Goal: Task Accomplishment & Management: Use online tool/utility

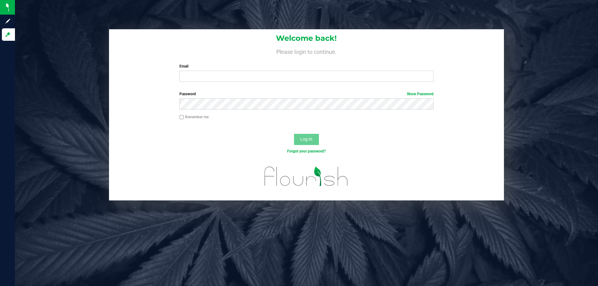
click at [203, 69] on label "Email" at bounding box center [306, 67] width 254 height 6
click at [203, 71] on input "Email" at bounding box center [306, 76] width 254 height 11
click at [202, 75] on input "Email" at bounding box center [306, 76] width 254 height 11
type input "[EMAIL_ADDRESS][DOMAIN_NAME]"
click at [294, 134] on button "Log In" at bounding box center [306, 139] width 25 height 11
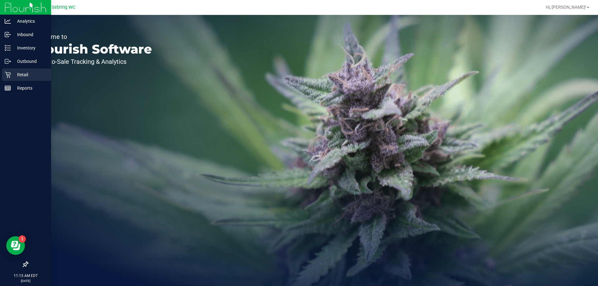
click at [20, 71] on p "Retail" at bounding box center [29, 74] width 37 height 7
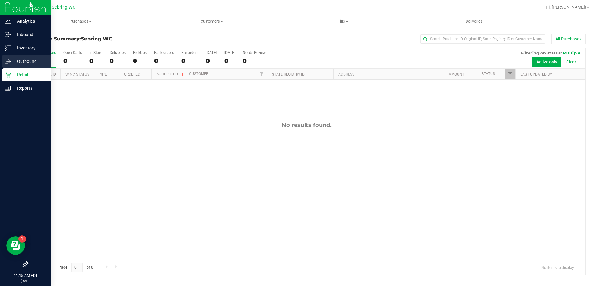
click at [12, 59] on p "Outbound" at bounding box center [29, 61] width 37 height 7
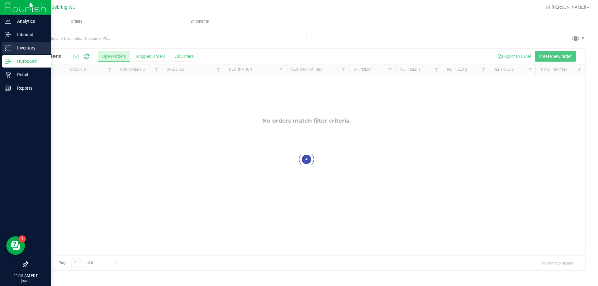
click at [44, 44] on p "Inventory" at bounding box center [29, 47] width 37 height 7
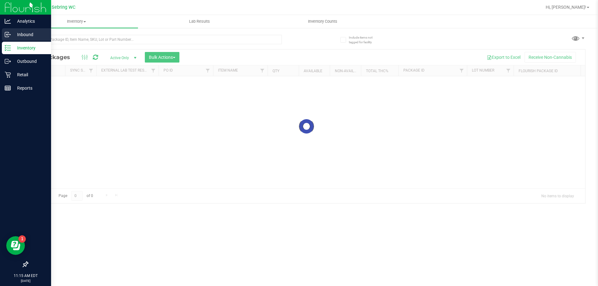
click at [34, 38] on div "Inbound" at bounding box center [26, 34] width 49 height 12
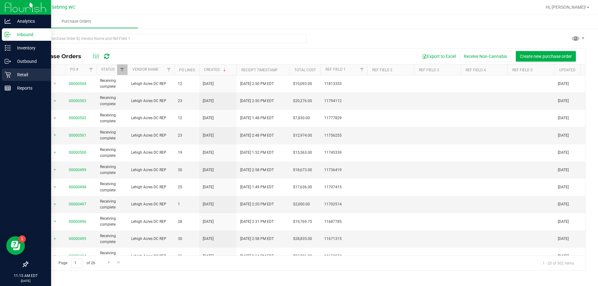
click at [31, 77] on p "Retail" at bounding box center [29, 74] width 37 height 7
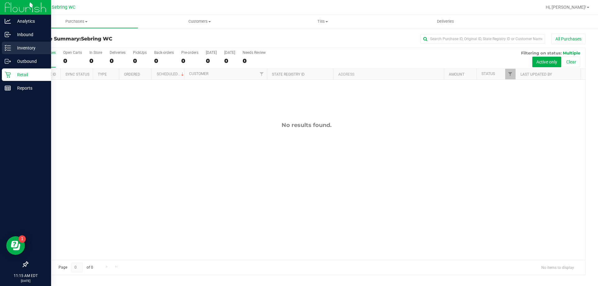
click at [30, 50] on p "Inventory" at bounding box center [29, 47] width 37 height 7
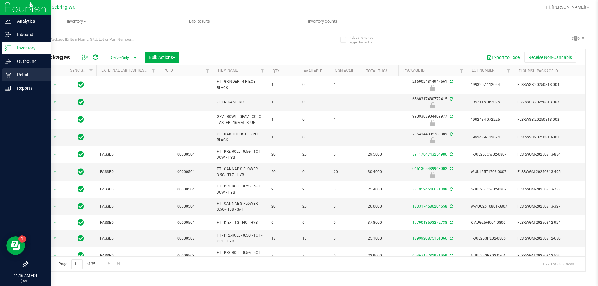
click at [9, 74] on icon at bounding box center [8, 75] width 6 height 6
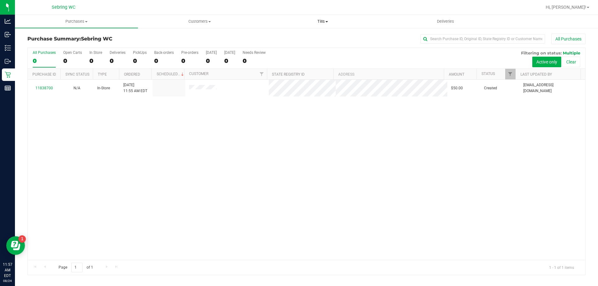
click at [326, 24] on span "Tills" at bounding box center [322, 22] width 122 height 6
click at [284, 35] on span "Manage tills" at bounding box center [282, 37] width 42 height 5
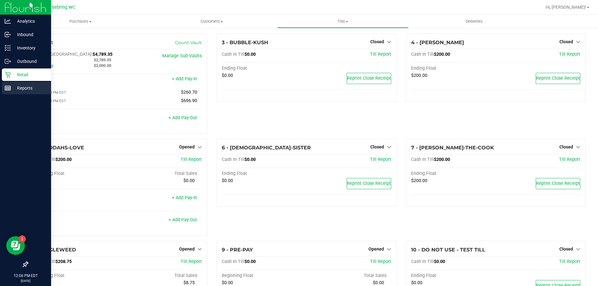
click at [25, 82] on div "Reports" at bounding box center [26, 88] width 49 height 12
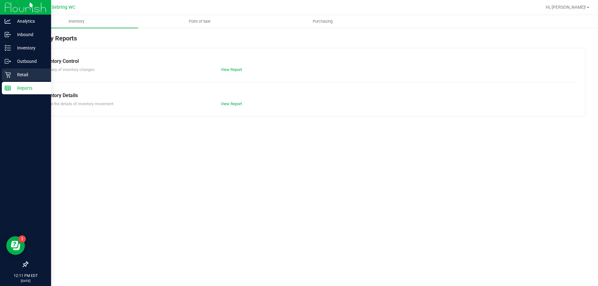
click at [14, 75] on p "Retail" at bounding box center [29, 74] width 37 height 7
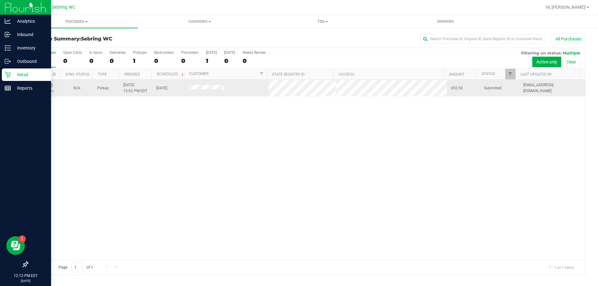
click at [44, 85] on link "11838748" at bounding box center [44, 85] width 17 height 4
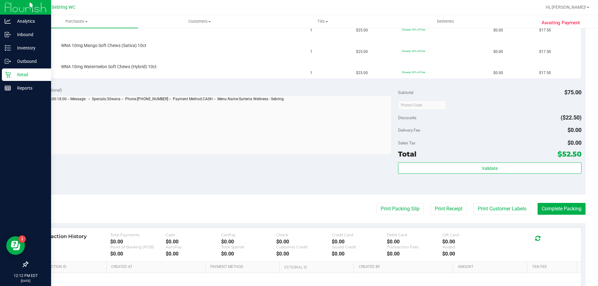
scroll to position [187, 0]
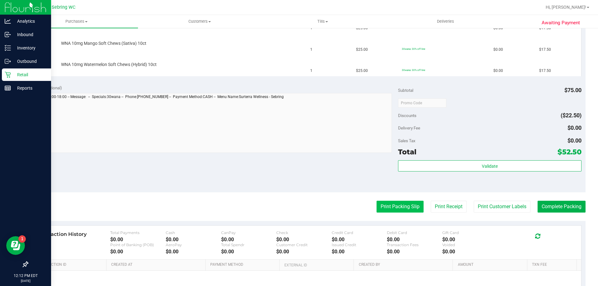
click at [396, 209] on button "Print Packing Slip" at bounding box center [400, 207] width 47 height 12
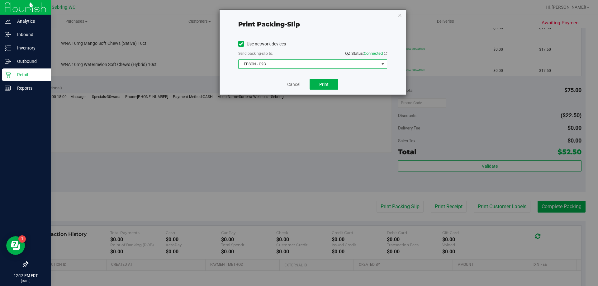
click at [272, 66] on span "EPSON - G2G" at bounding box center [309, 64] width 140 height 9
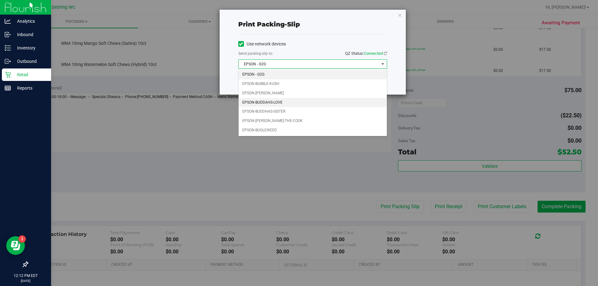
click at [285, 103] on li "EPSON-BUDDAHS-LOVE" at bounding box center [313, 102] width 148 height 9
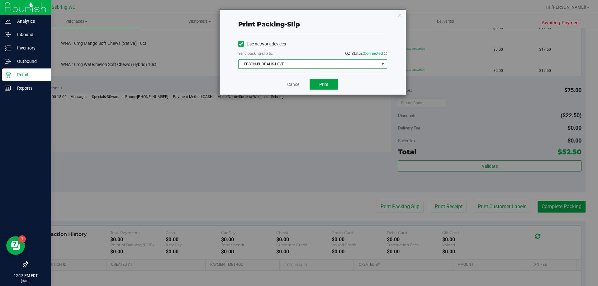
click at [327, 81] on button "Print" at bounding box center [324, 84] width 29 height 11
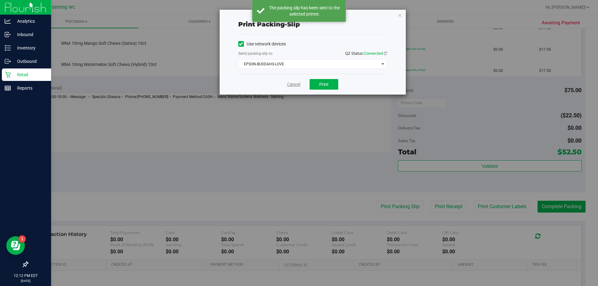
click at [289, 84] on link "Cancel" at bounding box center [293, 84] width 13 height 7
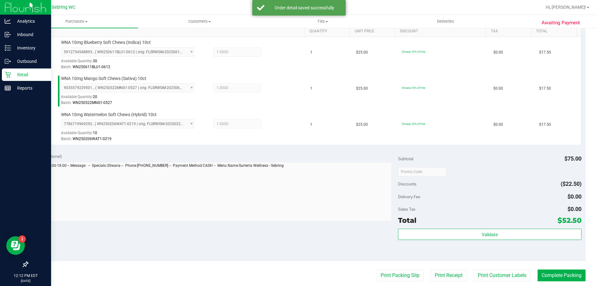
scroll to position [249, 0]
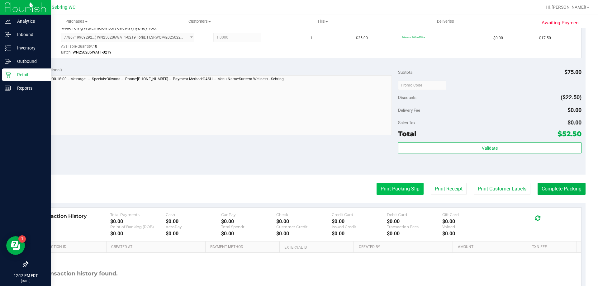
click at [382, 186] on button "Print Packing Slip" at bounding box center [400, 189] width 47 height 12
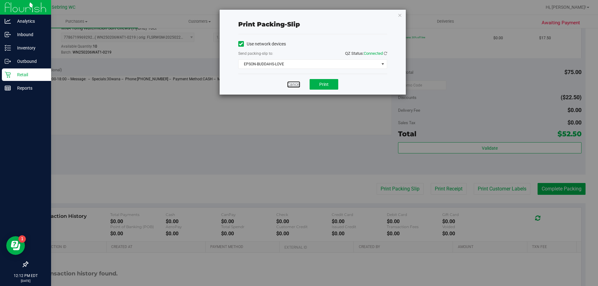
drag, startPoint x: 294, startPoint y: 88, endPoint x: 294, endPoint y: 91, distance: 3.4
click at [294, 87] on link "Cancel" at bounding box center [293, 84] width 13 height 7
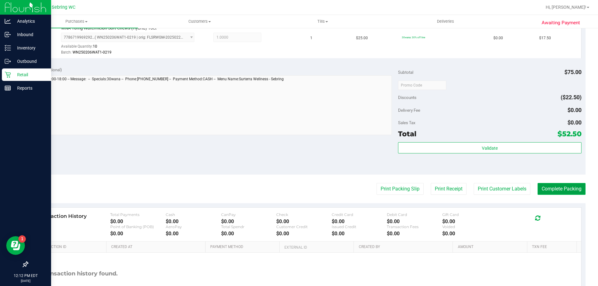
click at [562, 190] on button "Complete Packing" at bounding box center [562, 189] width 48 height 12
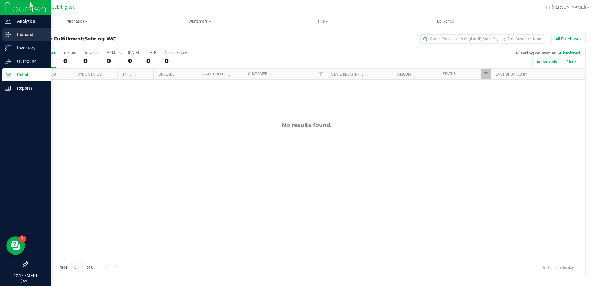
click at [19, 39] on div "Inbound" at bounding box center [26, 34] width 49 height 12
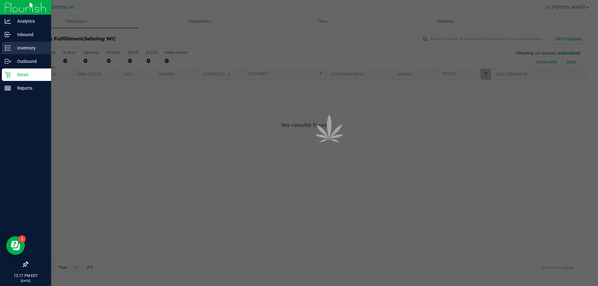
click at [19, 44] on p "Inventory" at bounding box center [29, 47] width 37 height 7
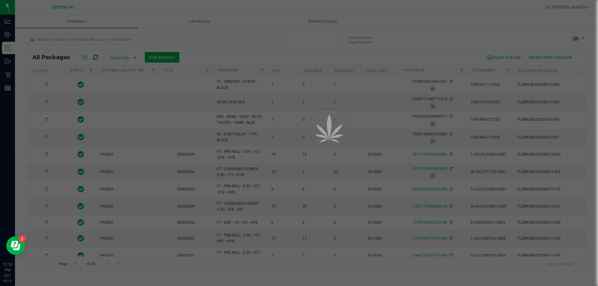
click at [90, 39] on div at bounding box center [299, 143] width 598 height 286
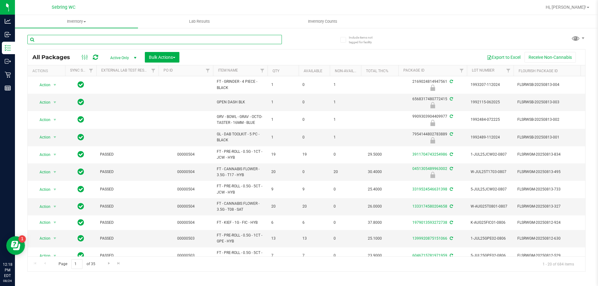
click at [90, 39] on input "text" at bounding box center [154, 39] width 254 height 9
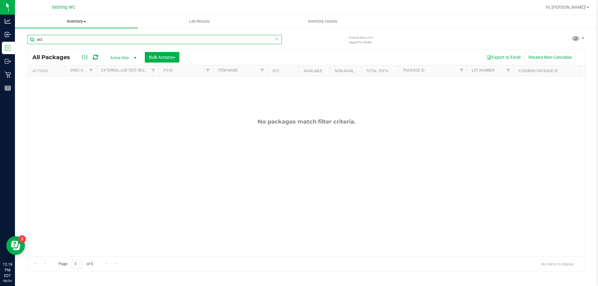
type input "arz"
click at [277, 36] on icon at bounding box center [276, 38] width 4 height 7
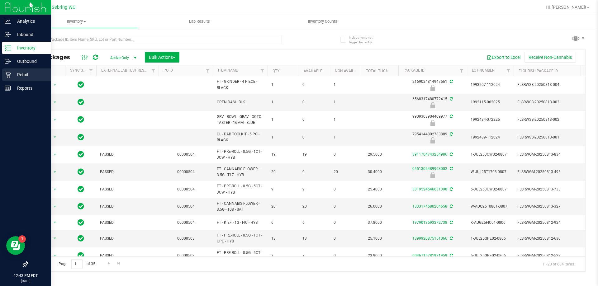
click at [17, 76] on p "Retail" at bounding box center [29, 74] width 37 height 7
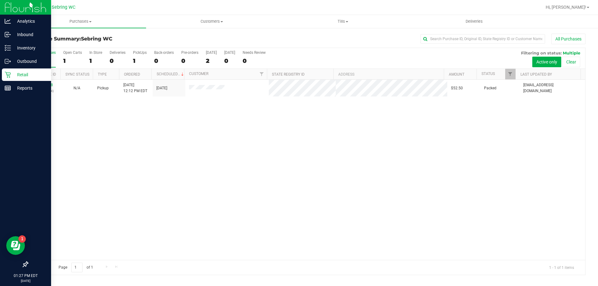
click at [35, 78] on p "Retail" at bounding box center [29, 74] width 37 height 7
click at [5, 74] on icon at bounding box center [8, 75] width 6 height 6
click at [30, 47] on p "Inventory" at bounding box center [29, 47] width 37 height 7
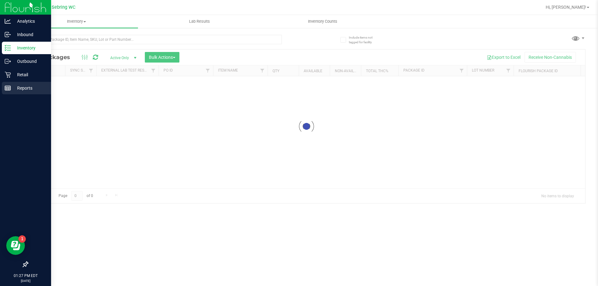
click at [36, 88] on p "Reports" at bounding box center [29, 87] width 37 height 7
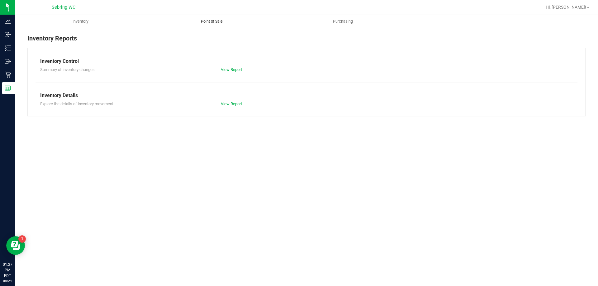
click at [229, 26] on uib-tab-heading "Point of Sale" at bounding box center [211, 21] width 130 height 12
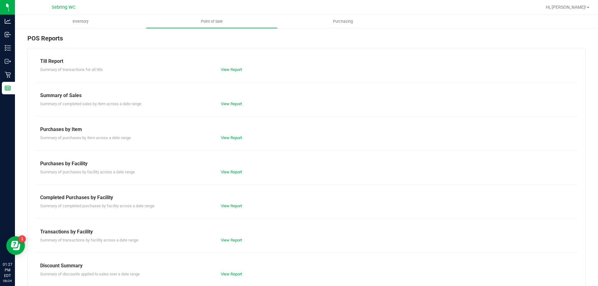
click at [235, 209] on div "Till Report Summary of transactions for all tills View Report Summary of Sales …" at bounding box center [306, 184] width 558 height 273
click at [235, 205] on link "View Report" at bounding box center [231, 206] width 21 height 5
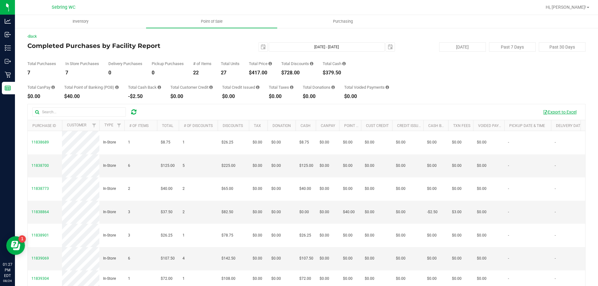
click at [569, 112] on button "Export to Excel" at bounding box center [560, 112] width 42 height 11
click at [423, 66] on div "Total Purchases 7 In Store Purchases 7 Delivery Purchases 0 Pickup Purchases 0 …" at bounding box center [306, 64] width 558 height 24
